Goal: Entertainment & Leisure: Consume media (video, audio)

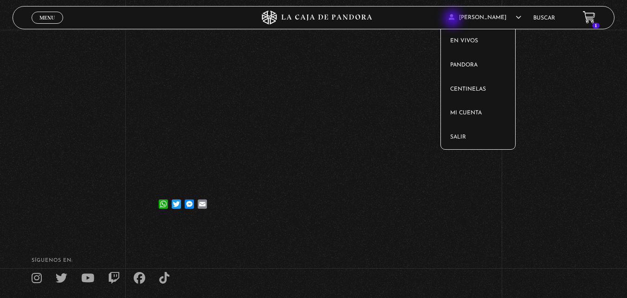
scroll to position [123, 0]
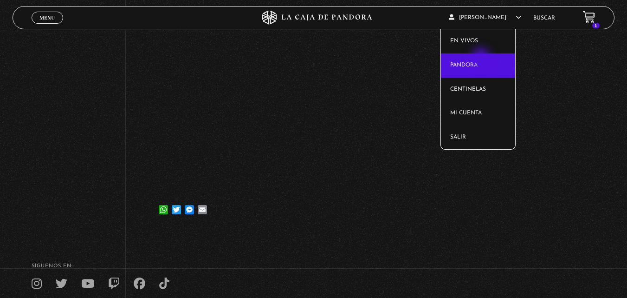
click at [482, 58] on link "Pandora" at bounding box center [478, 65] width 74 height 24
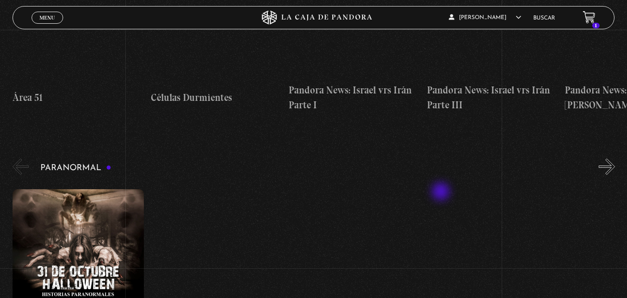
scroll to position [325, 0]
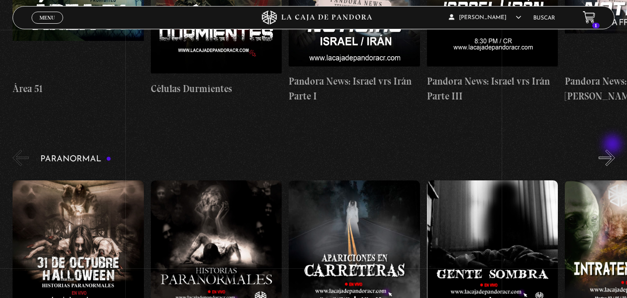
click at [614, 150] on button "»" at bounding box center [607, 158] width 16 height 16
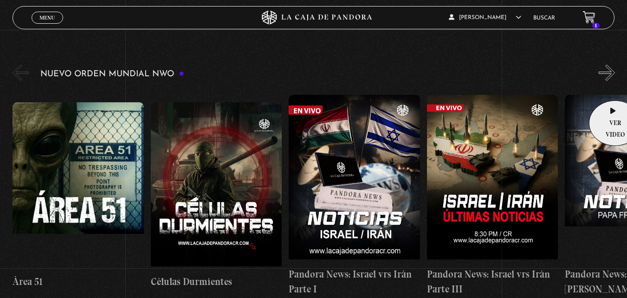
scroll to position [124, 0]
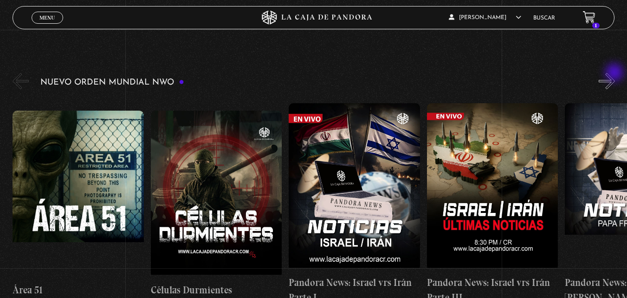
click at [615, 73] on button "»" at bounding box center [607, 81] width 16 height 16
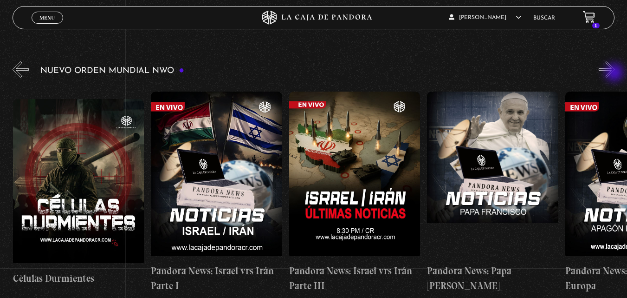
scroll to position [0, 138]
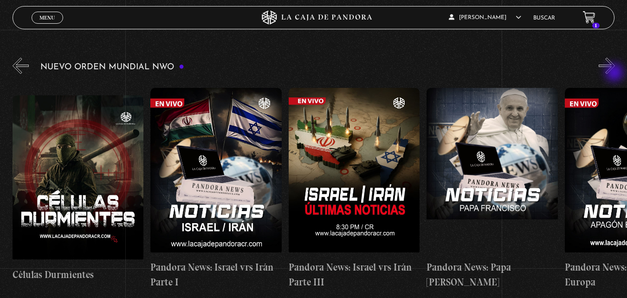
click at [615, 73] on button "»" at bounding box center [607, 66] width 16 height 16
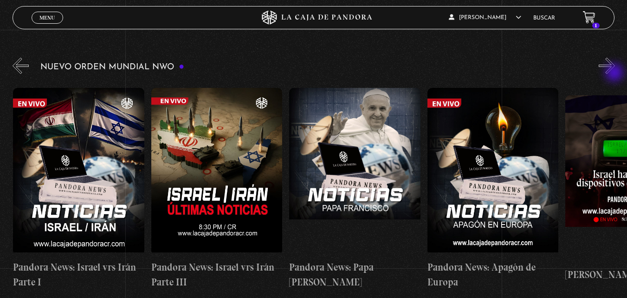
scroll to position [0, 276]
click at [615, 73] on button "»" at bounding box center [607, 66] width 16 height 16
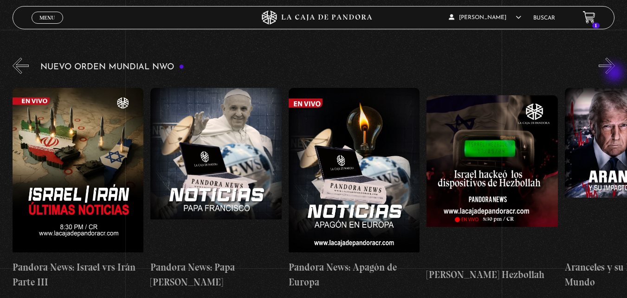
click at [615, 73] on button "»" at bounding box center [607, 66] width 16 height 16
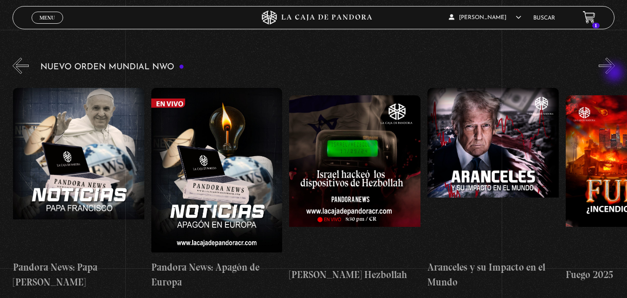
scroll to position [0, 553]
click at [615, 73] on button "»" at bounding box center [607, 66] width 16 height 16
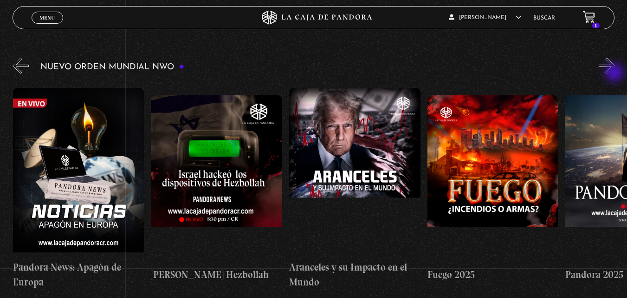
scroll to position [0, 691]
click at [615, 73] on button "»" at bounding box center [607, 66] width 16 height 16
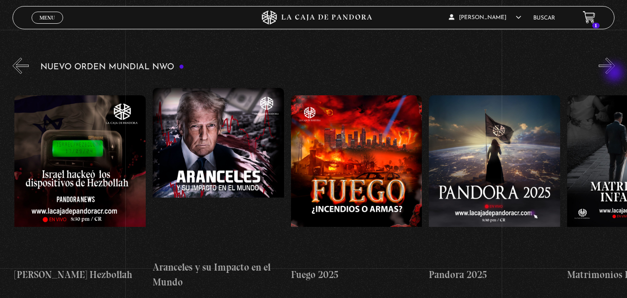
scroll to position [0, 829]
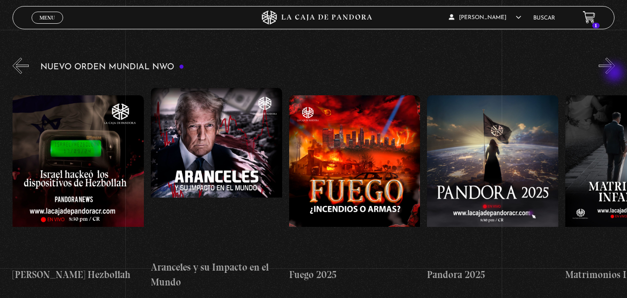
click at [615, 73] on button "»" at bounding box center [607, 66] width 16 height 16
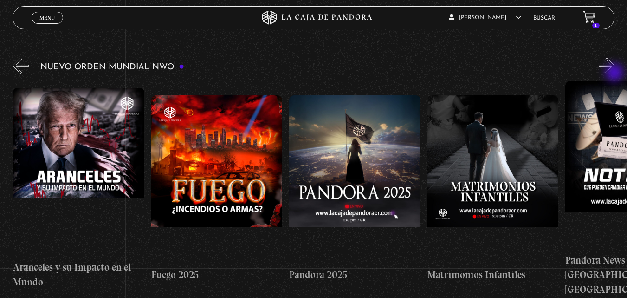
scroll to position [0, 967]
click at [615, 73] on button "»" at bounding box center [607, 66] width 16 height 16
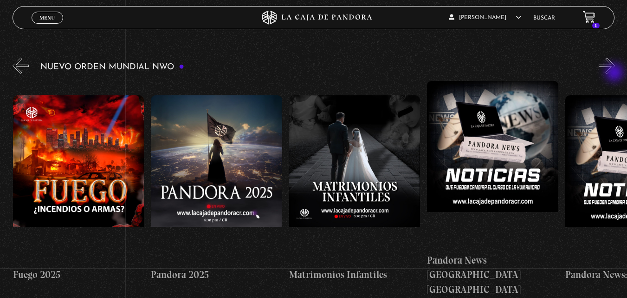
click at [615, 73] on button "»" at bounding box center [607, 66] width 16 height 16
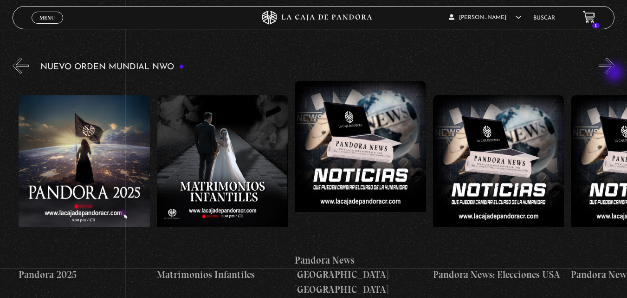
click at [615, 73] on button "»" at bounding box center [607, 66] width 16 height 16
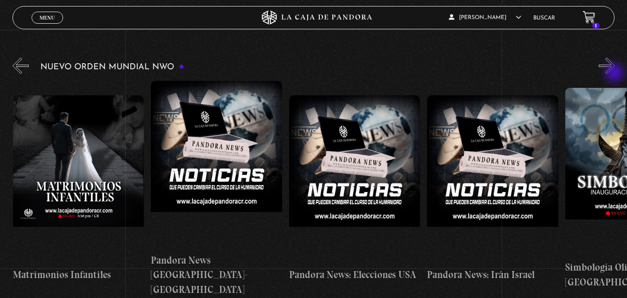
scroll to position [0, 1382]
click at [615, 73] on button "»" at bounding box center [607, 66] width 16 height 16
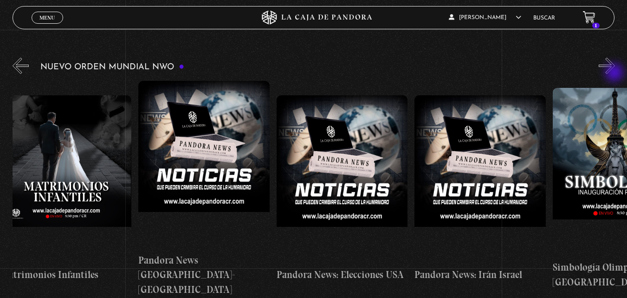
click at [615, 73] on button "»" at bounding box center [607, 66] width 16 height 16
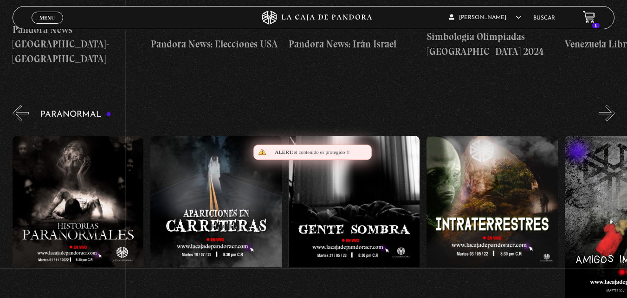
scroll to position [372, 0]
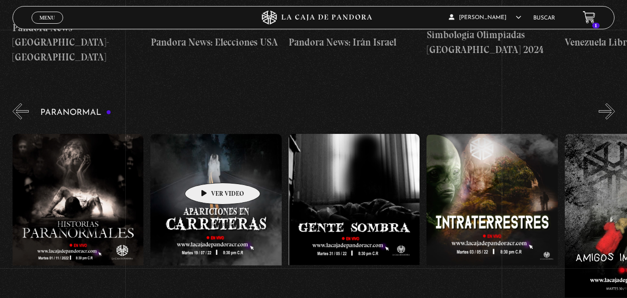
click at [208, 169] on figure at bounding box center [215, 217] width 131 height 167
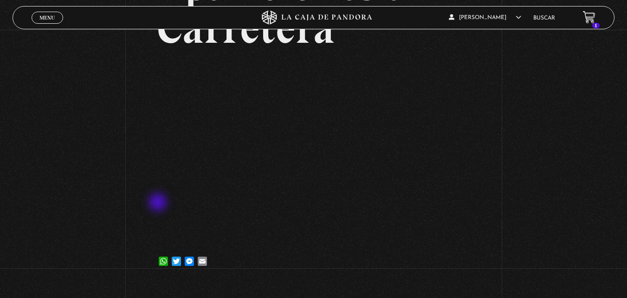
scroll to position [124, 0]
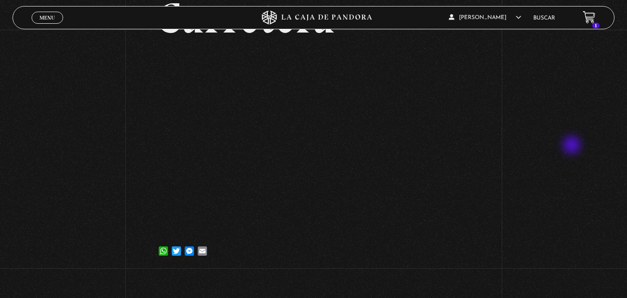
click at [573, 146] on div "Volver 21 julio, 2022 Apariciones en Carretera WhatsApp Twitter Messenger Email" at bounding box center [313, 89] width 627 height 366
click at [550, 171] on div "Volver 21 julio, 2022 Apariciones en Carretera WhatsApp Twitter Messenger Email" at bounding box center [313, 89] width 627 height 366
click at [559, 204] on div "Volver 21 julio, 2022 Apariciones en Carretera WhatsApp Twitter Messenger Email" at bounding box center [313, 89] width 627 height 366
